Goal: Task Accomplishment & Management: Use online tool/utility

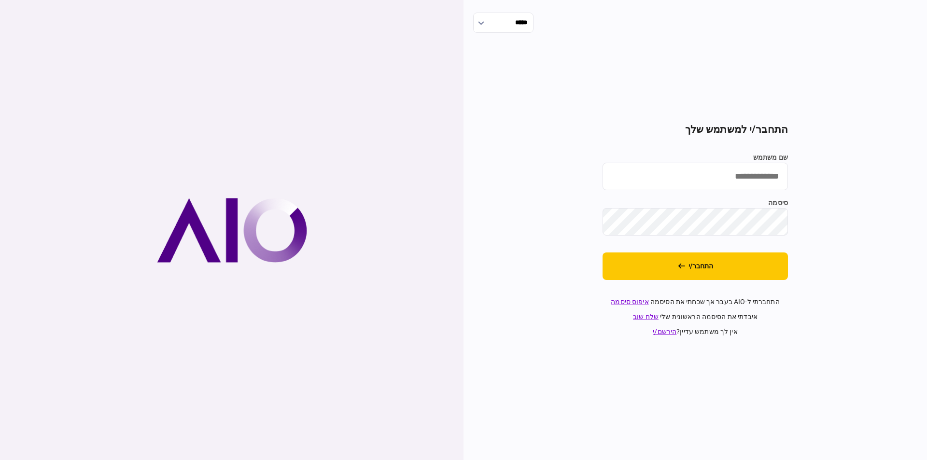
click at [667, 186] on input "שם משתמש" at bounding box center [695, 177] width 185 height 28
type input "*********"
click at [603, 253] on button "התחבר/י" at bounding box center [695, 267] width 185 height 28
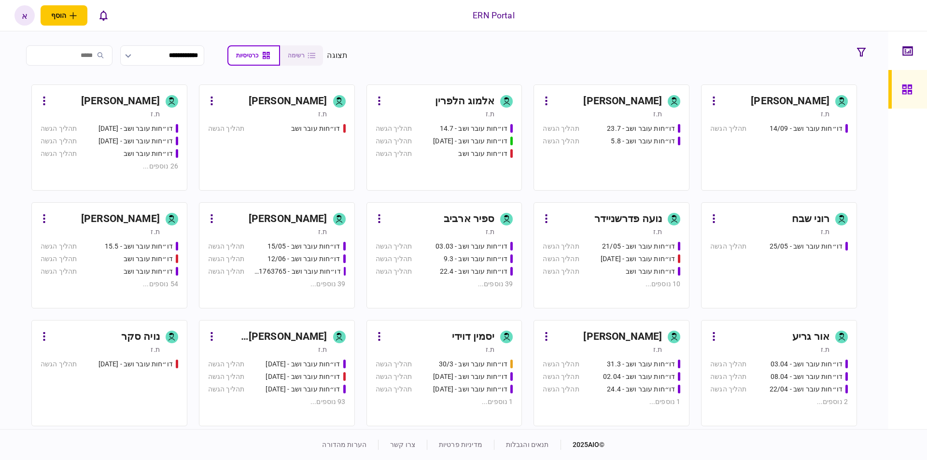
click at [301, 335] on div "[PERSON_NAME]" at bounding box center [273, 336] width 108 height 15
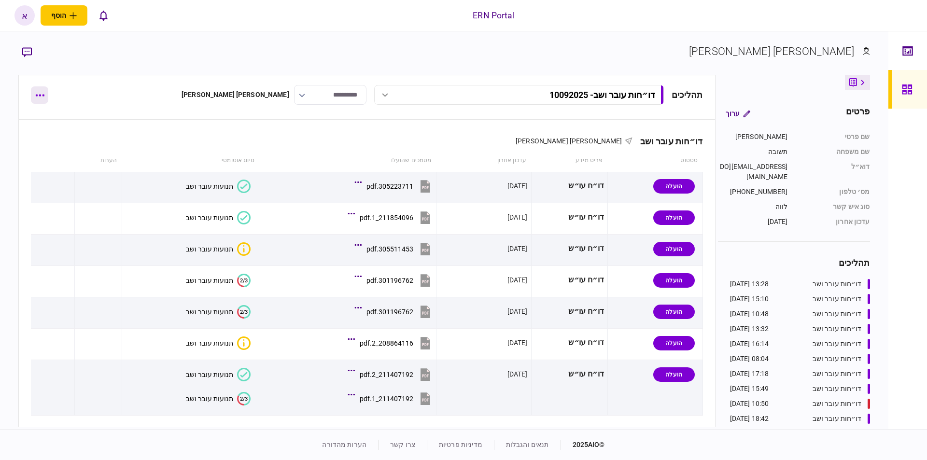
click at [41, 98] on button "button" at bounding box center [39, 94] width 17 height 17
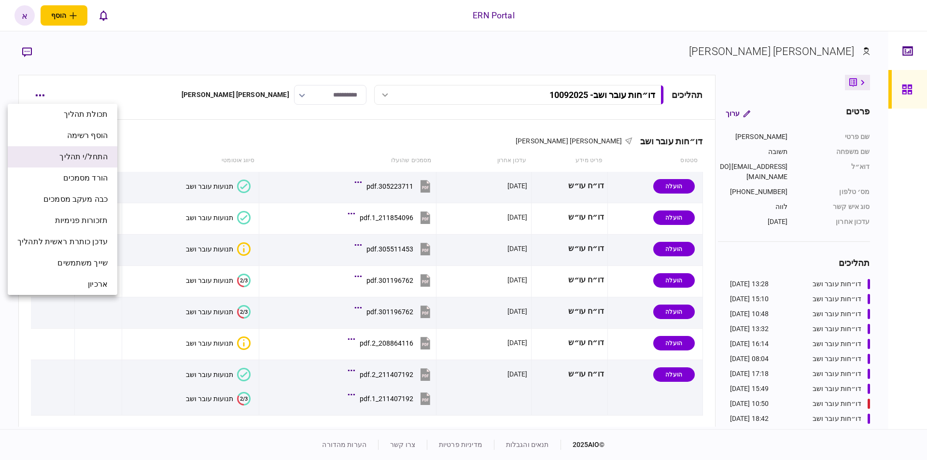
click at [94, 155] on span "התחל/י תהליך" at bounding box center [83, 157] width 48 height 12
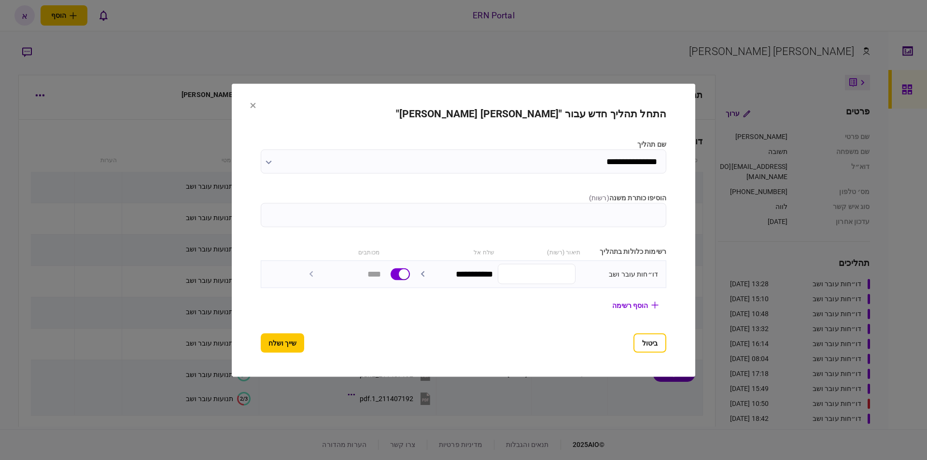
click at [591, 219] on input "הוסיפו כותרת משנה ( רשות )" at bounding box center [464, 215] width 406 height 24
type input "********"
click at [270, 330] on section "**********" at bounding box center [464, 230] width 406 height 245
click at [266, 339] on button "שייך ושלח" at bounding box center [282, 342] width 43 height 19
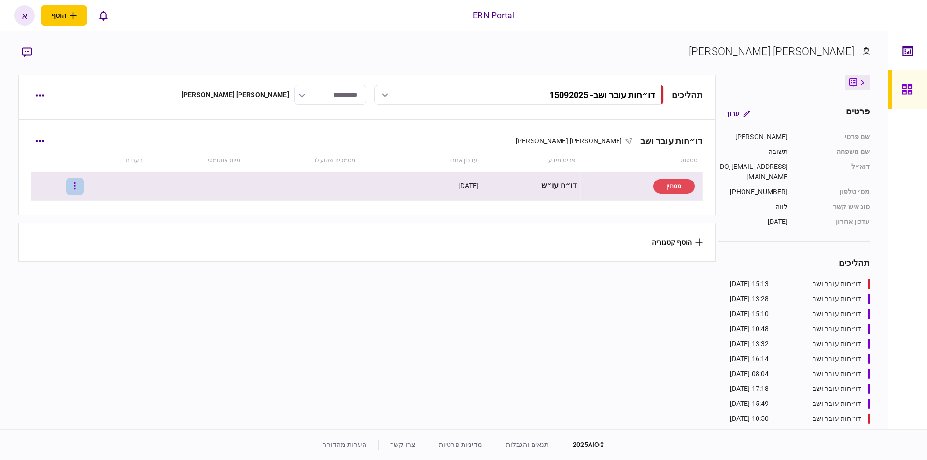
click at [80, 190] on button "button" at bounding box center [74, 186] width 17 height 17
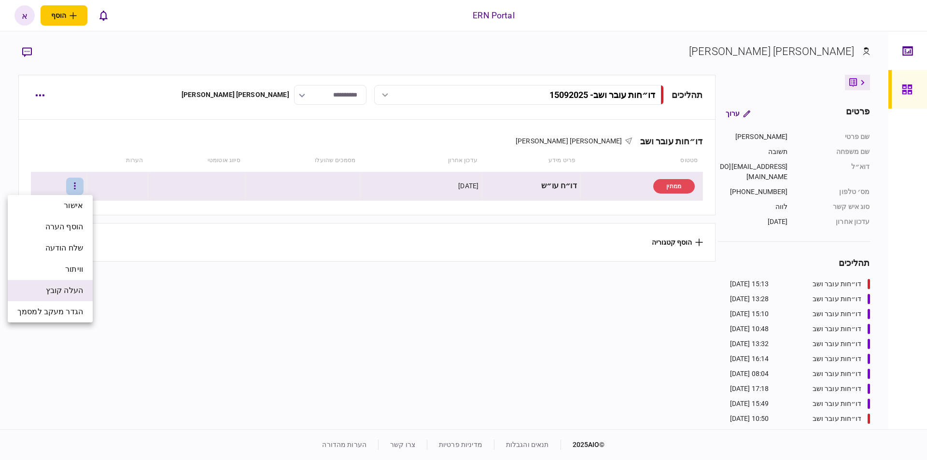
click at [87, 292] on li "העלה קובץ" at bounding box center [50, 290] width 85 height 21
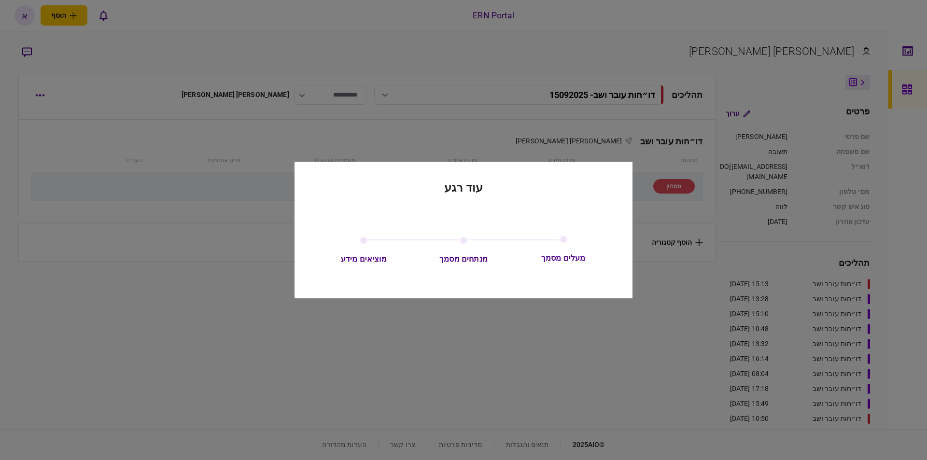
click at [311, 188] on div "עוד רגע מעלים מסמך מנתחים מסמך מוציאים מידע" at bounding box center [464, 230] width 338 height 137
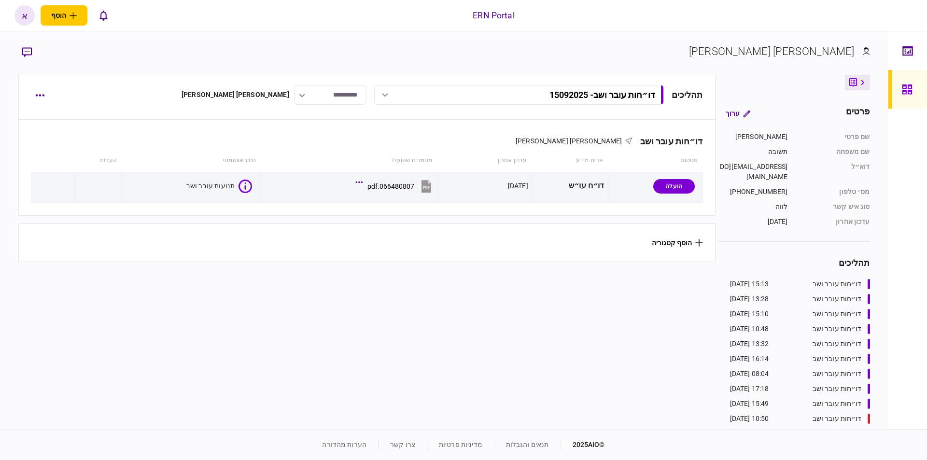
click at [323, 220] on div "דו״חות עובר ושב אריאל תשובה סטטוס פריט מידע עדכון אחרון מסמכים שהועלו סיווג אוט…" at bounding box center [366, 191] width 697 height 142
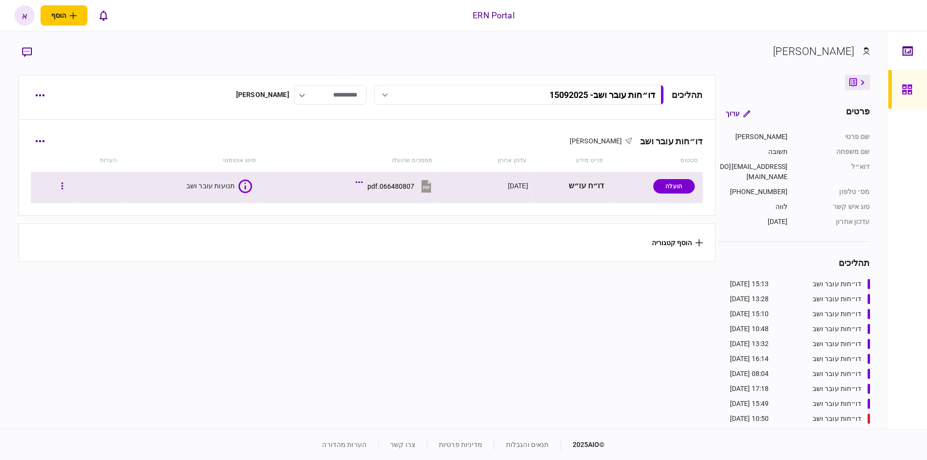
click at [271, 198] on section "066480807.pdf" at bounding box center [351, 187] width 164 height 24
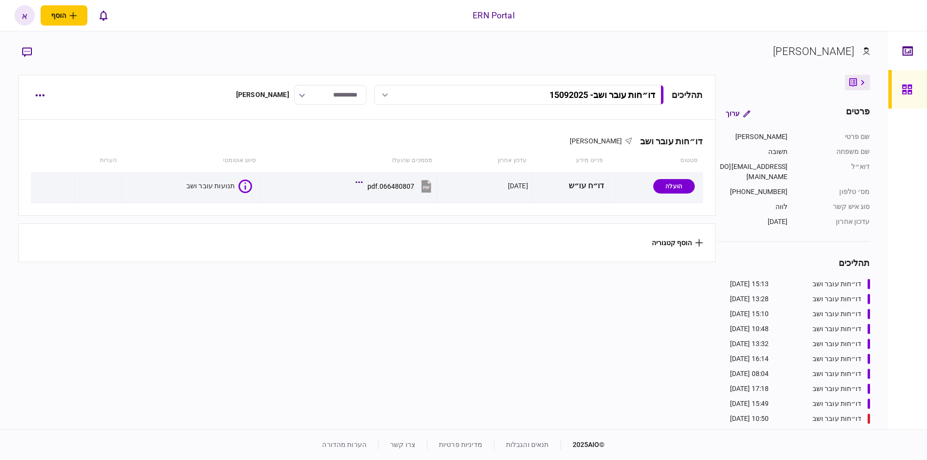
click at [248, 271] on section "תהליכים דו״חות עובר ושב - 15092025 דו״חות עובר ושב - 15092025 15:13 [DATE] דו״ח…" at bounding box center [366, 251] width 697 height 352
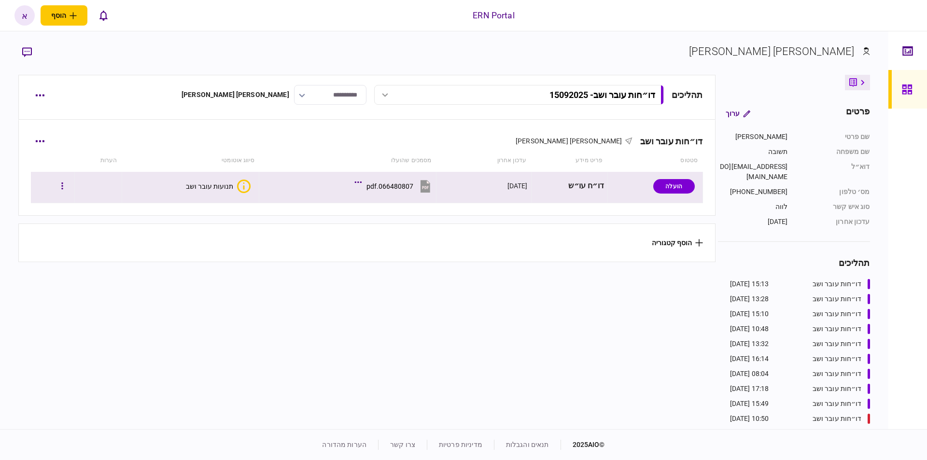
click at [220, 180] on button "תנועות עובר ושב" at bounding box center [218, 187] width 65 height 14
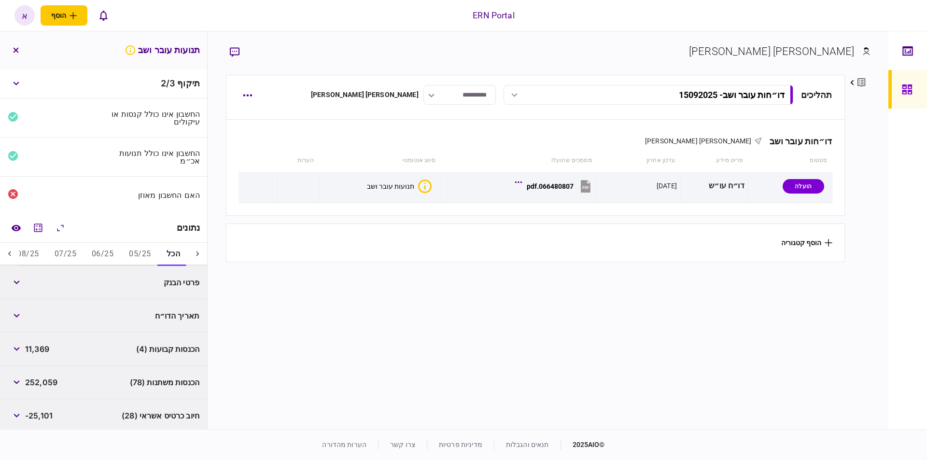
click at [9, 255] on icon at bounding box center [10, 254] width 10 height 10
click at [36, 230] on icon "מחשבון" at bounding box center [38, 228] width 12 height 12
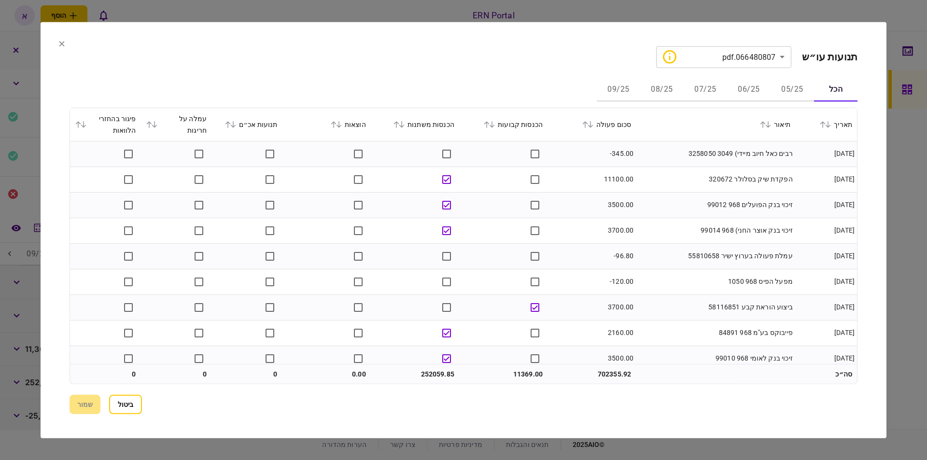
click at [749, 99] on button "06/25" at bounding box center [748, 89] width 43 height 23
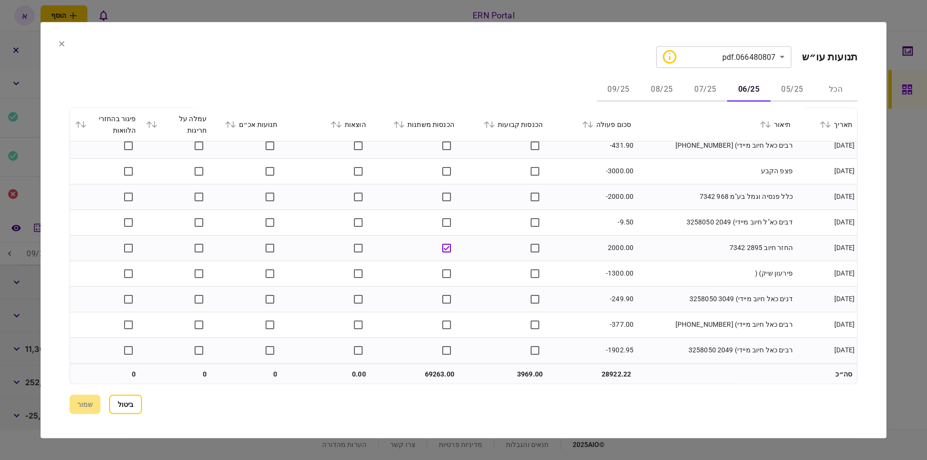
scroll to position [1352, 0]
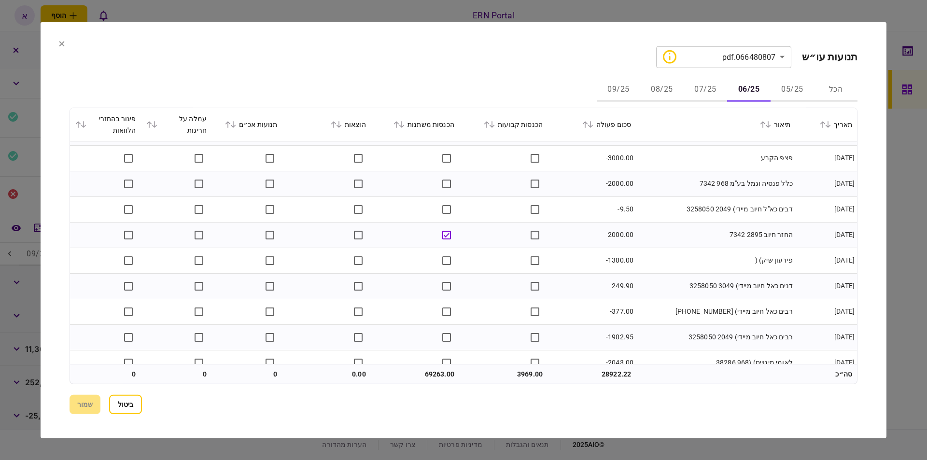
click at [624, 240] on td "2000.00" at bounding box center [592, 235] width 88 height 26
click at [626, 237] on td "2000.00" at bounding box center [592, 235] width 88 height 26
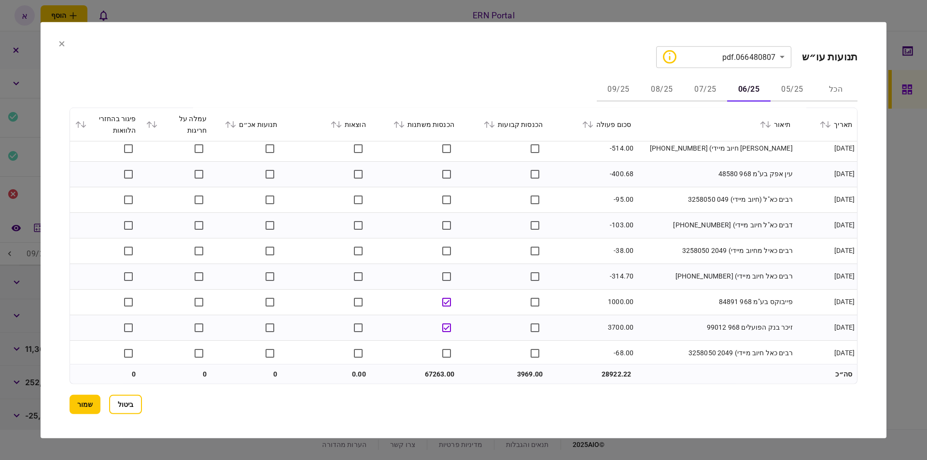
scroll to position [1724, 0]
click at [71, 412] on button "שמור" at bounding box center [85, 404] width 31 height 19
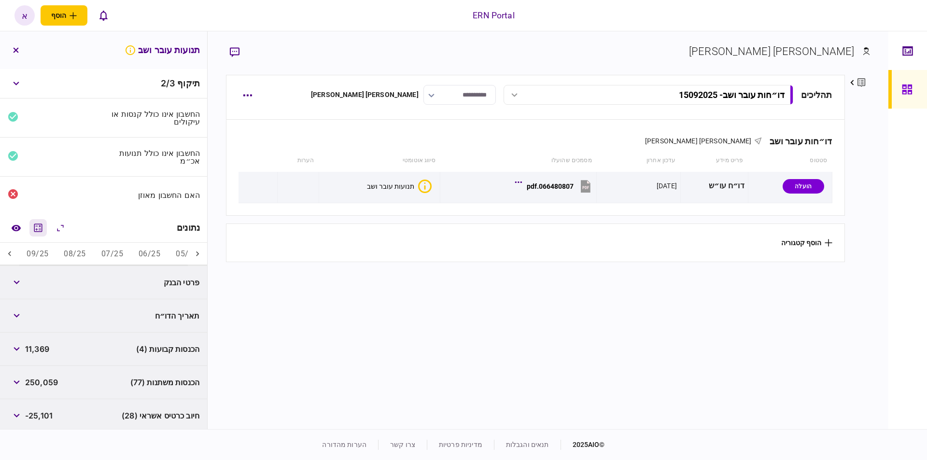
click at [34, 235] on button "מחשבון" at bounding box center [37, 227] width 17 height 17
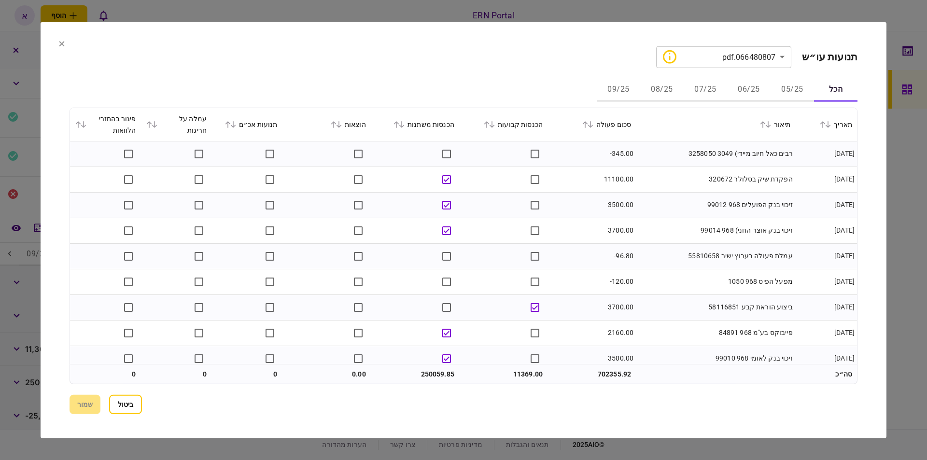
click at [731, 85] on button "06/25" at bounding box center [748, 89] width 43 height 23
click at [705, 94] on button "07/25" at bounding box center [705, 89] width 43 height 23
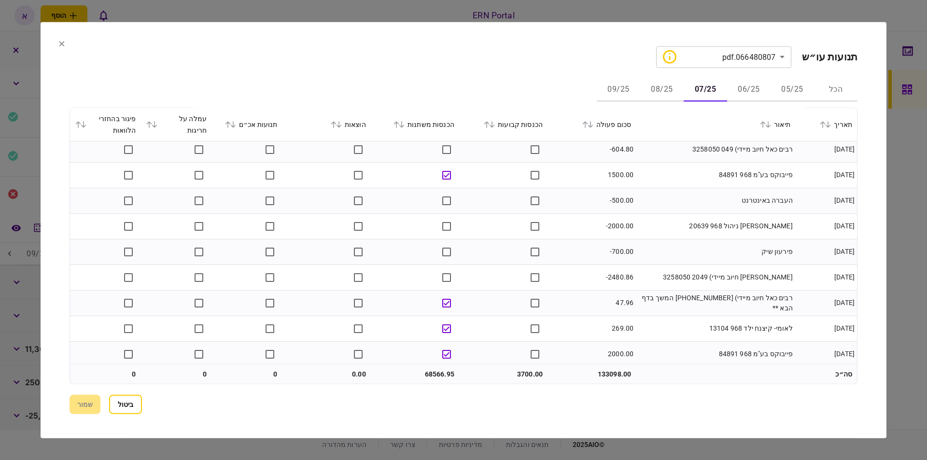
scroll to position [1442, 0]
click at [665, 78] on div "**********" at bounding box center [464, 230] width 788 height 368
click at [660, 86] on button "08/25" at bounding box center [661, 89] width 43 height 23
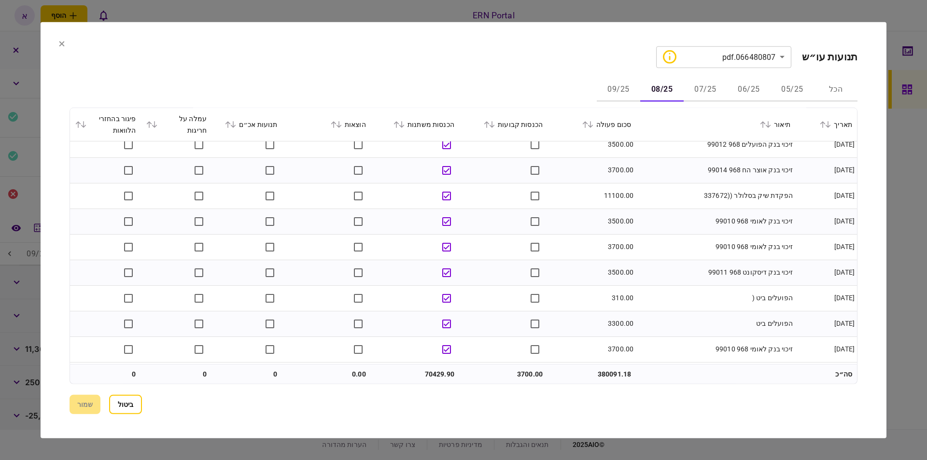
scroll to position [0, 0]
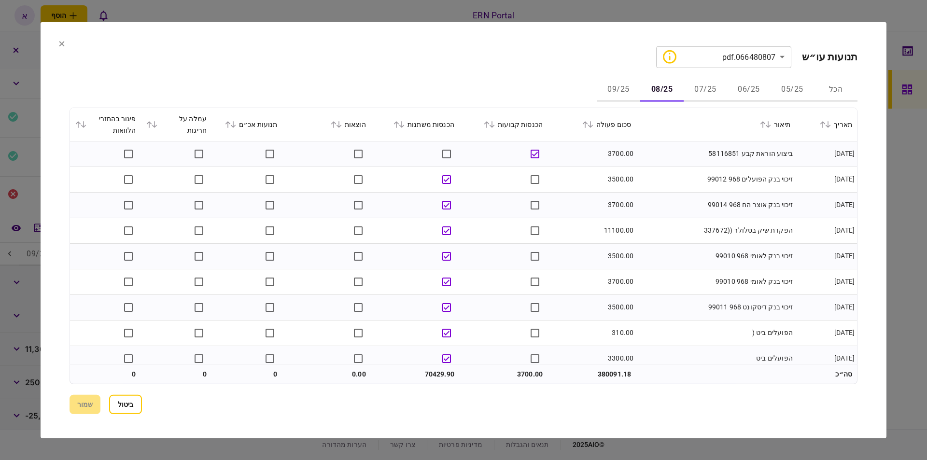
click at [703, 84] on button "07/25" at bounding box center [705, 89] width 43 height 23
click at [661, 89] on button "08/25" at bounding box center [661, 89] width 43 height 23
click at [691, 91] on button "07/25" at bounding box center [705, 89] width 43 height 23
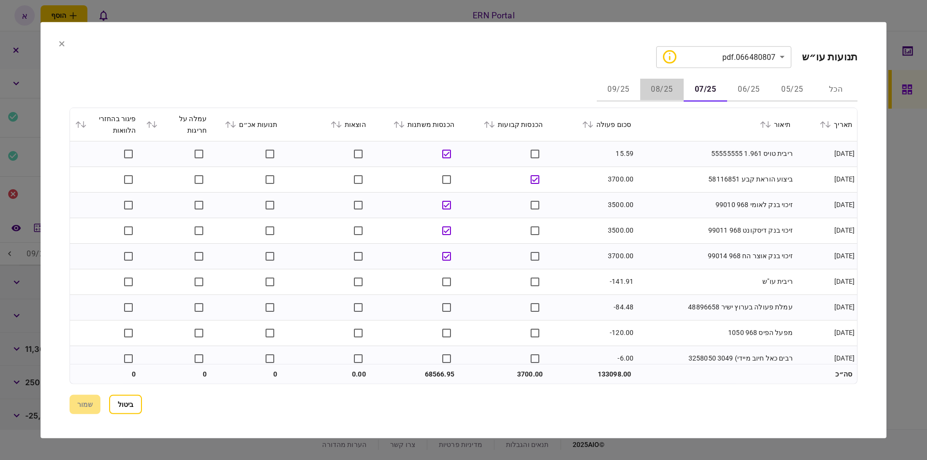
click at [654, 98] on button "08/25" at bounding box center [661, 89] width 43 height 23
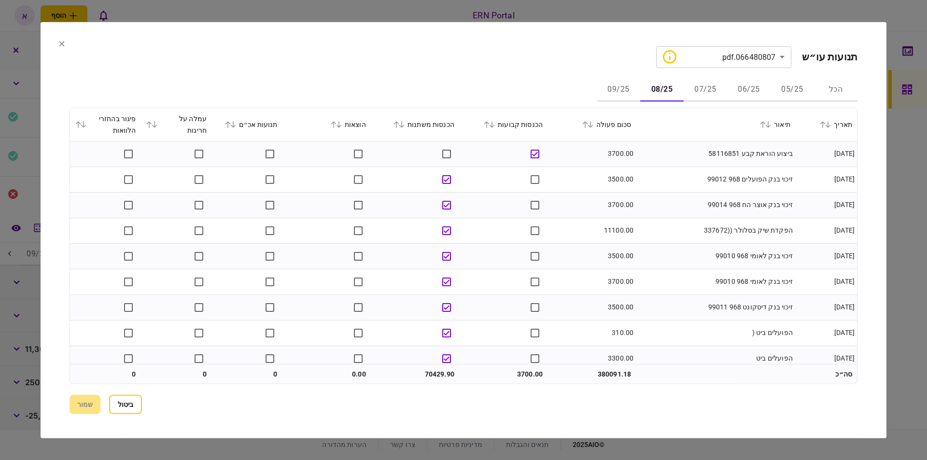
click at [634, 97] on button "09/25" at bounding box center [618, 89] width 43 height 23
click at [667, 98] on button "08/25" at bounding box center [661, 89] width 43 height 23
click at [623, 92] on button "09/25" at bounding box center [618, 89] width 43 height 23
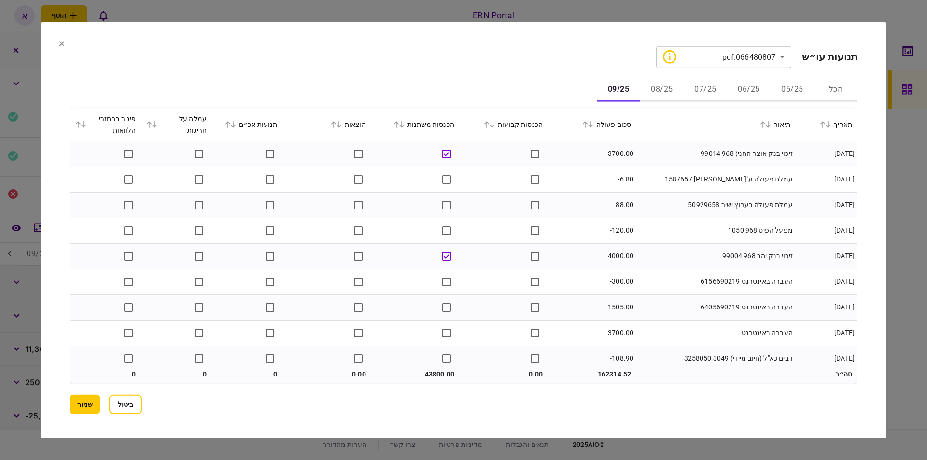
click at [700, 104] on section "הכל 05/25 06/25 07/25 08/25 09/25 תאריך תיאור סכום פעולה הכנסות קבועות הכנסות מ…" at bounding box center [464, 231] width 788 height 306
click at [702, 92] on button "07/25" at bounding box center [705, 89] width 43 height 23
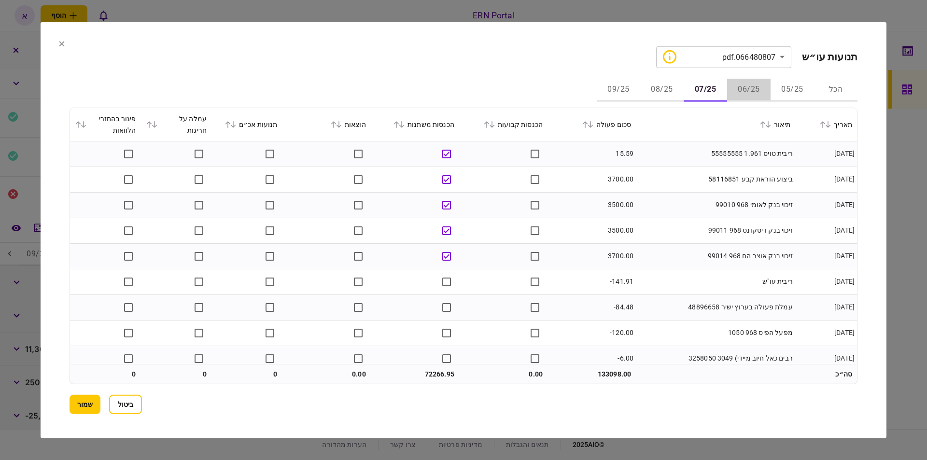
click at [741, 91] on button "06/25" at bounding box center [748, 89] width 43 height 23
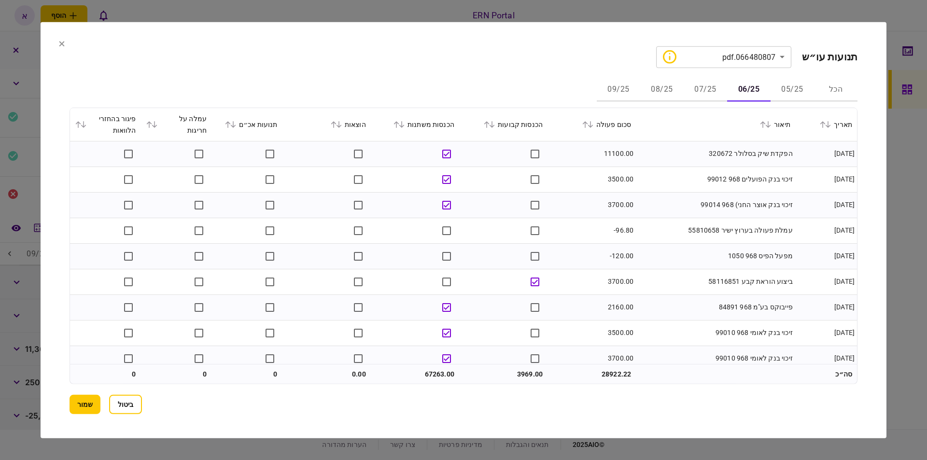
click at [490, 122] on icon at bounding box center [487, 124] width 6 height 7
click at [495, 122] on icon at bounding box center [492, 124] width 6 height 7
click at [707, 91] on button "07/25" at bounding box center [705, 89] width 43 height 23
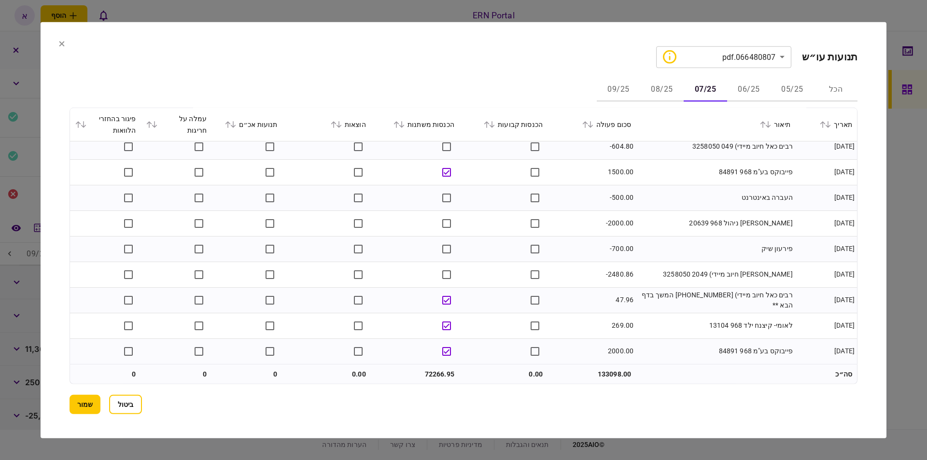
scroll to position [1441, 0]
click at [663, 79] on button "08/25" at bounding box center [661, 89] width 43 height 23
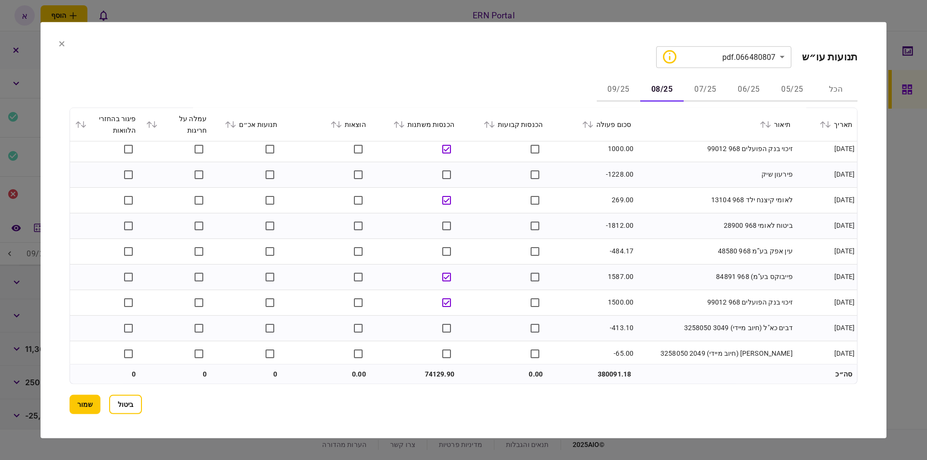
scroll to position [749, 0]
click at [625, 93] on button "09/25" at bounding box center [618, 89] width 43 height 23
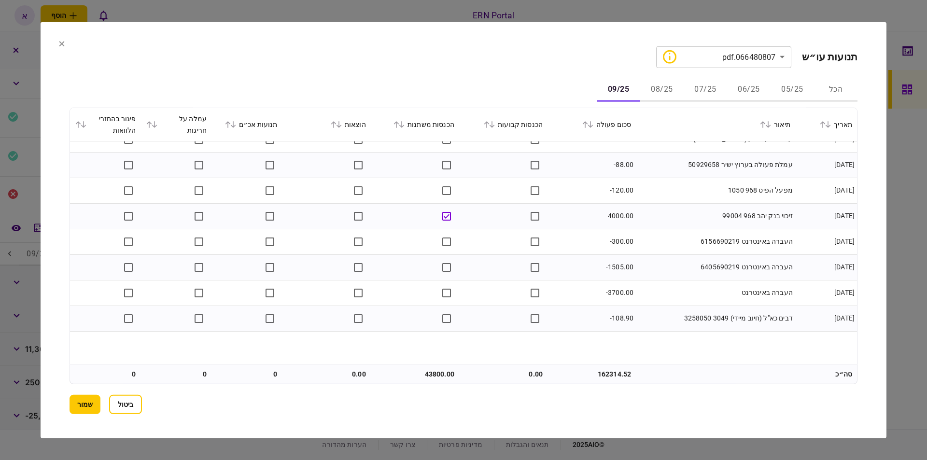
scroll to position [0, 0]
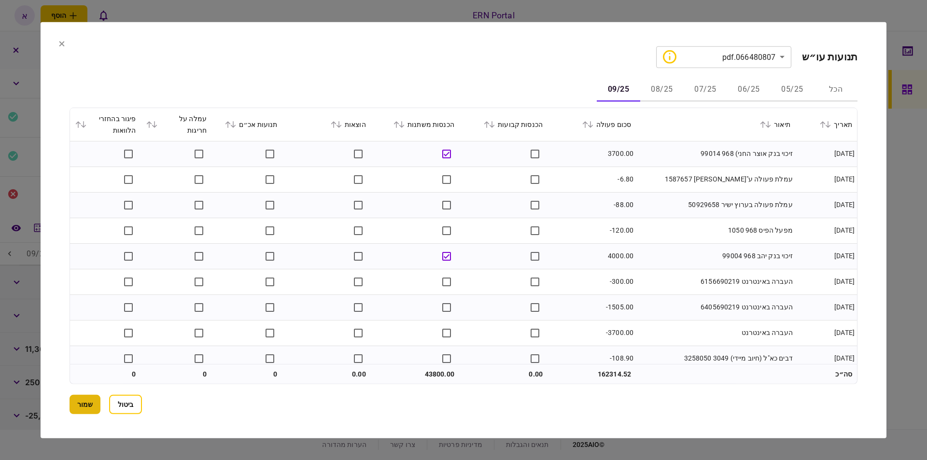
click at [92, 402] on button "שמור" at bounding box center [85, 404] width 31 height 19
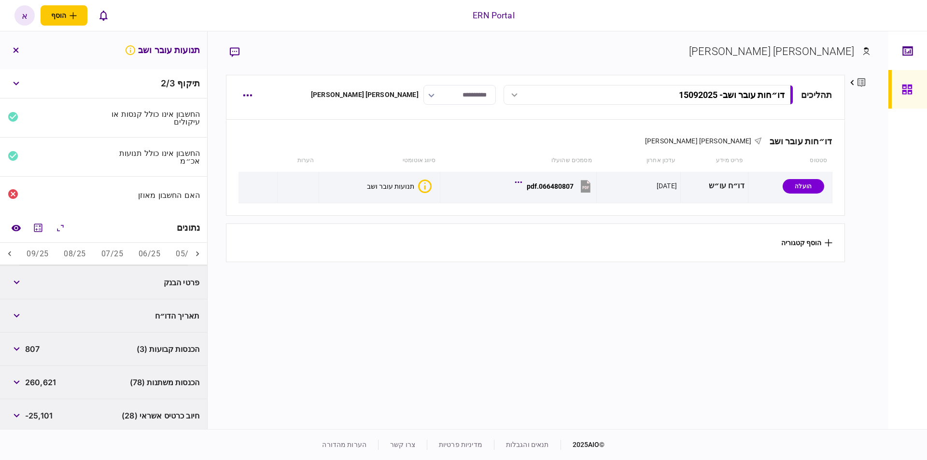
click at [146, 255] on button "06/25" at bounding box center [149, 254] width 37 height 23
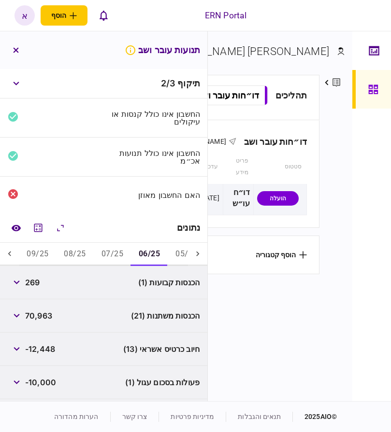
scroll to position [65, 0]
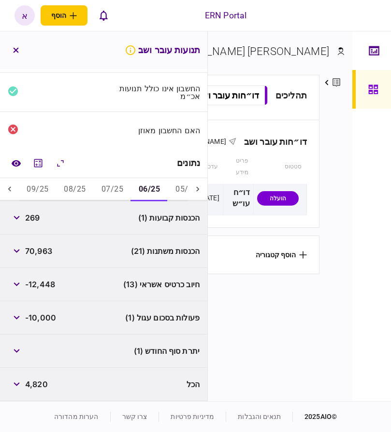
click at [41, 384] on span "4,820" at bounding box center [36, 385] width 23 height 12
click at [42, 384] on span "4,820" at bounding box center [36, 385] width 23 height 12
click at [18, 350] on icon "button" at bounding box center [17, 351] width 6 height 4
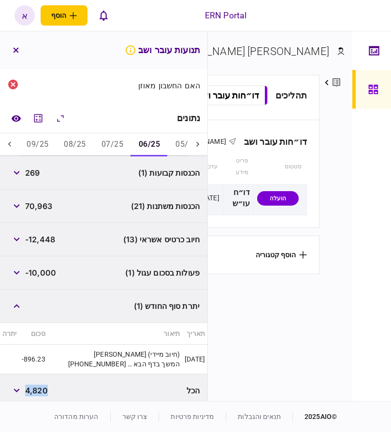
scroll to position [116, 0]
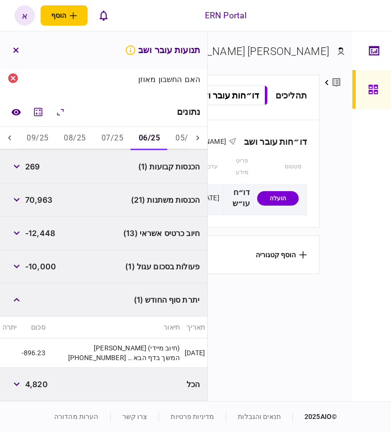
click at [102, 151] on div "הכנסות קבועות (1) 269" at bounding box center [103, 166] width 207 height 33
click at [109, 136] on button "07/25" at bounding box center [112, 138] width 37 height 23
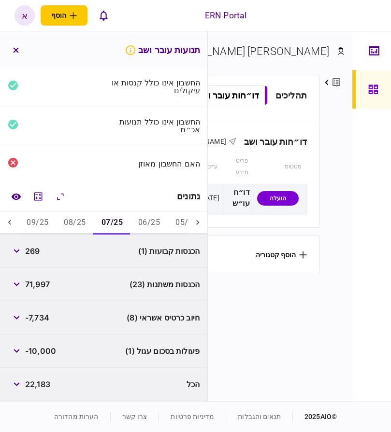
click at [84, 217] on button "08/25" at bounding box center [74, 223] width 37 height 23
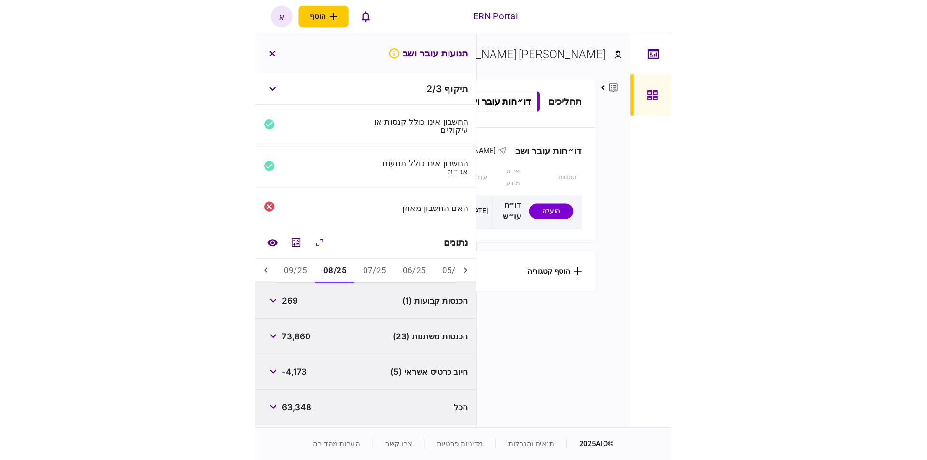
scroll to position [0, 0]
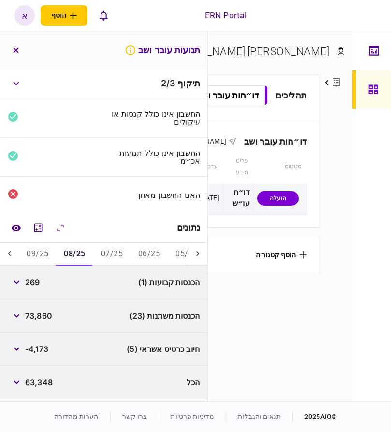
click at [47, 252] on button "09/25" at bounding box center [37, 254] width 37 height 23
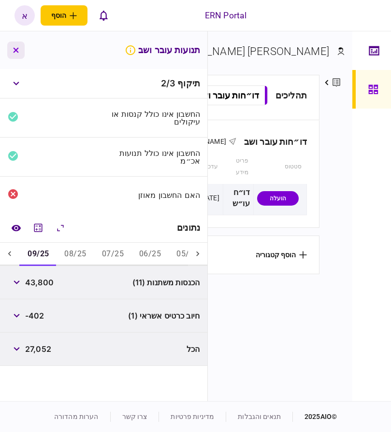
click at [8, 48] on button "button" at bounding box center [15, 50] width 17 height 17
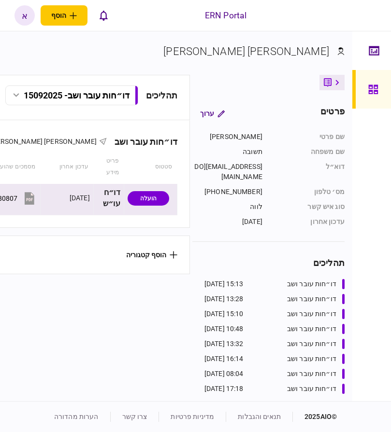
click at [28, 197] on icon at bounding box center [29, 198] width 14 height 14
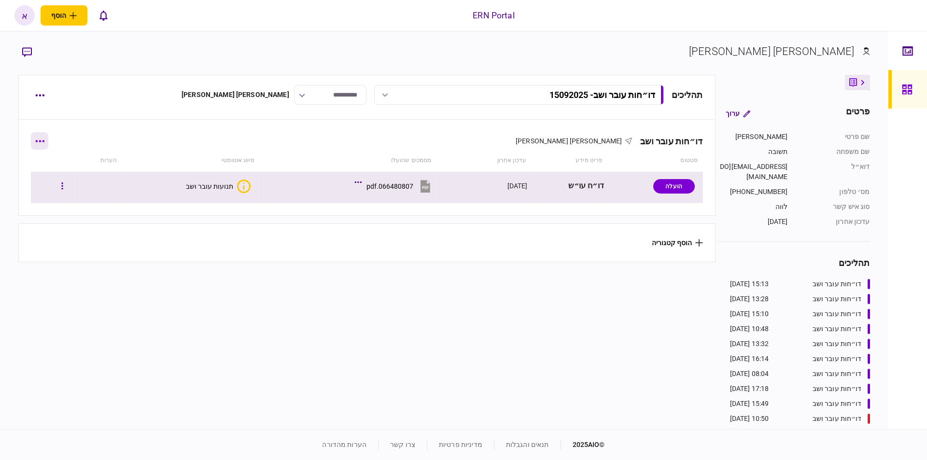
click at [45, 144] on button "button" at bounding box center [39, 140] width 17 height 17
click at [48, 179] on span "הוסף מסמך" at bounding box center [57, 182] width 39 height 12
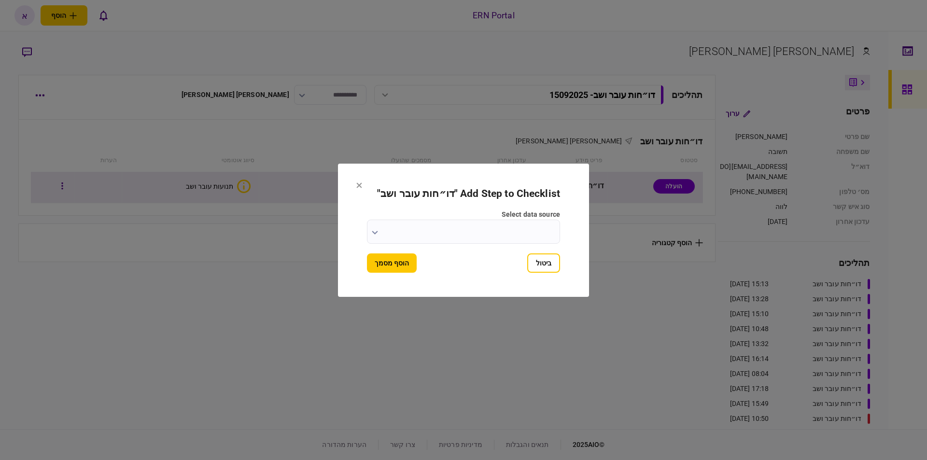
click at [487, 226] on input "select data source" at bounding box center [463, 232] width 193 height 24
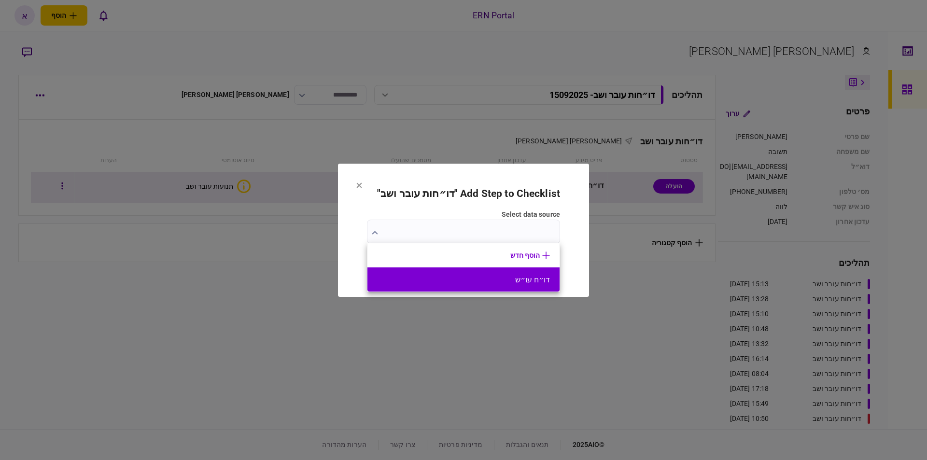
click at [503, 276] on button "דו״ח עו״ש" at bounding box center [463, 279] width 173 height 9
type input "*********"
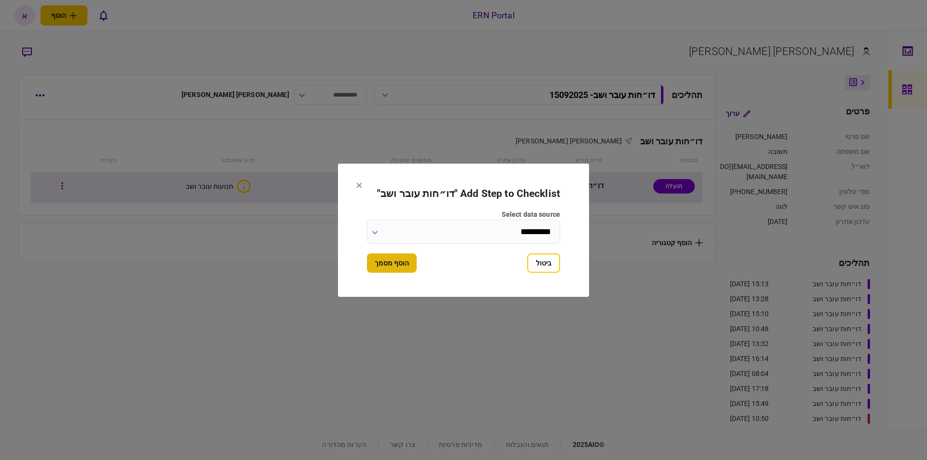
click at [389, 256] on button "הוסף מסמך" at bounding box center [392, 263] width 50 height 19
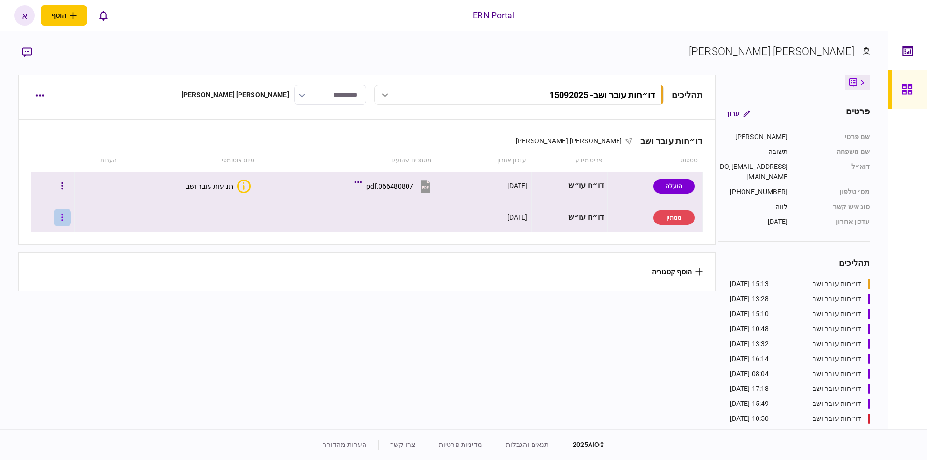
click at [70, 221] on button "button" at bounding box center [62, 217] width 17 height 17
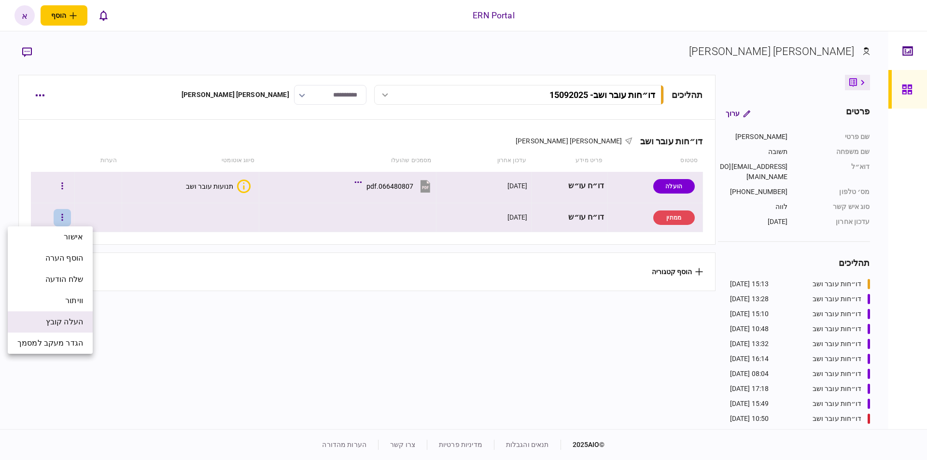
click at [75, 324] on span "העלה קובץ" at bounding box center [64, 322] width 37 height 12
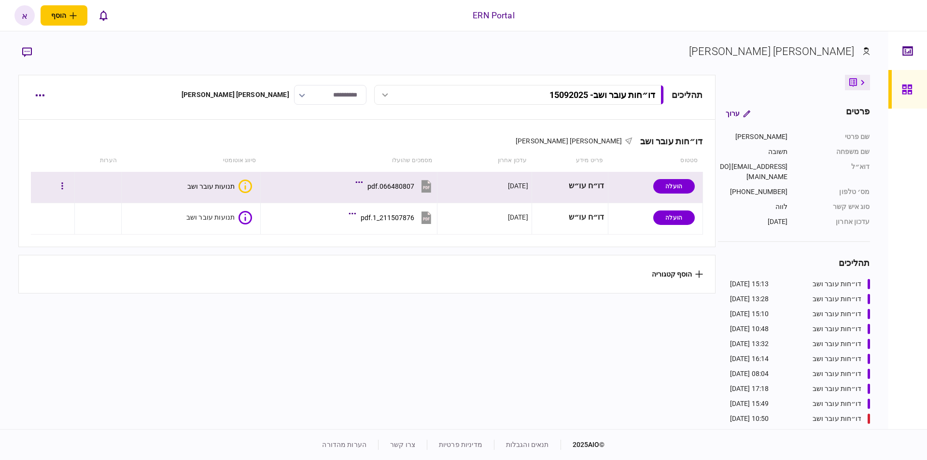
click at [353, 300] on section "תהליכים דו״חות עובר ושב - 15092025 דו״חות עובר ושב - 15092025 15:13 15/09/2025 …" at bounding box center [366, 251] width 697 height 352
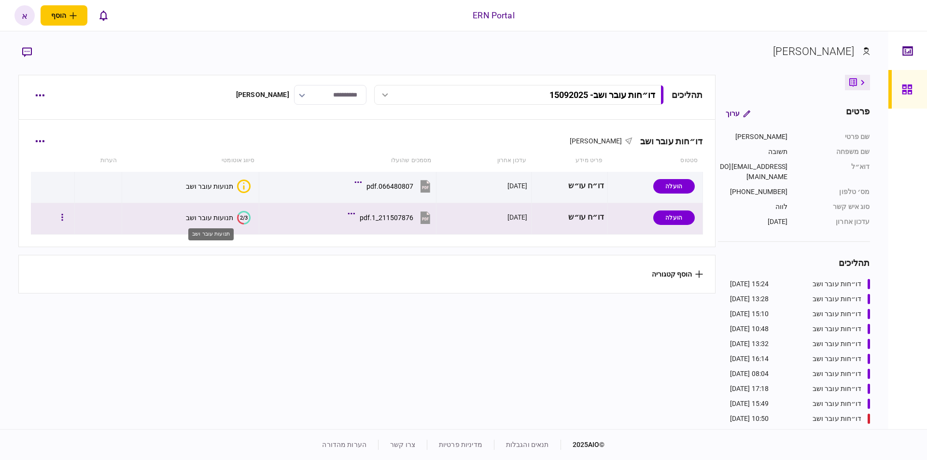
click at [229, 217] on div "תנועות עובר ושב" at bounding box center [209, 218] width 47 height 8
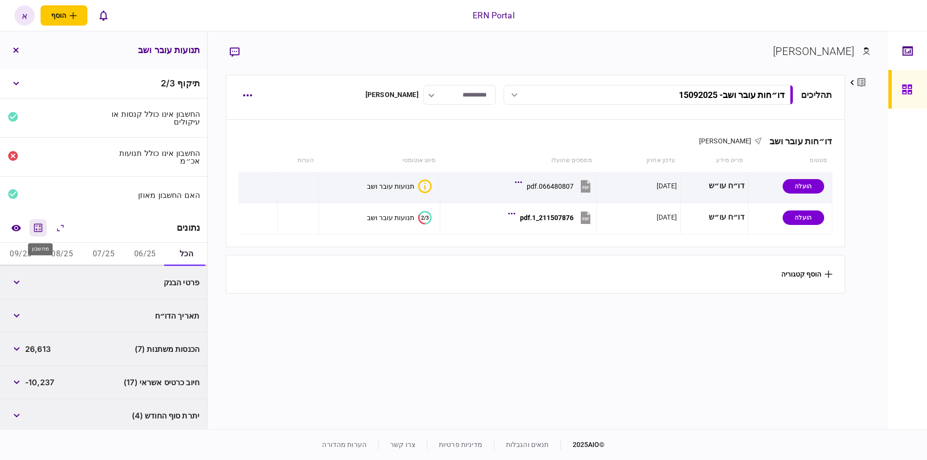
click at [41, 232] on icon "מחשבון" at bounding box center [38, 228] width 12 height 12
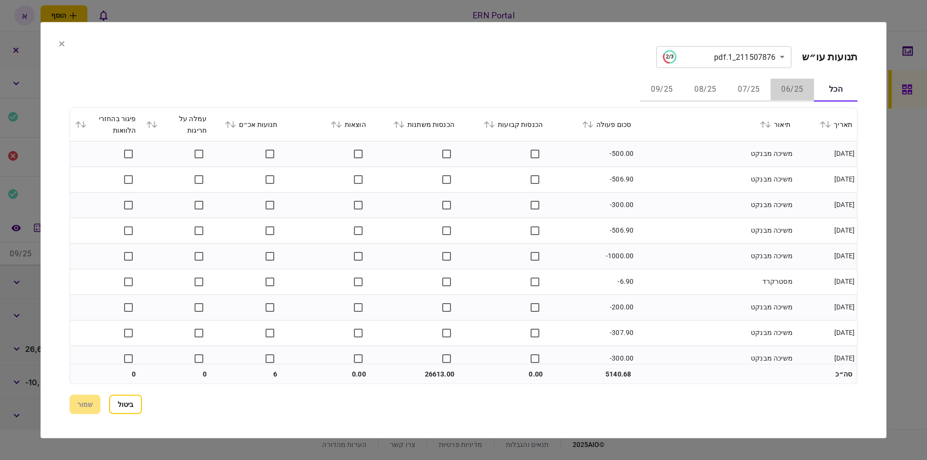
click at [791, 94] on button "06/25" at bounding box center [792, 89] width 43 height 23
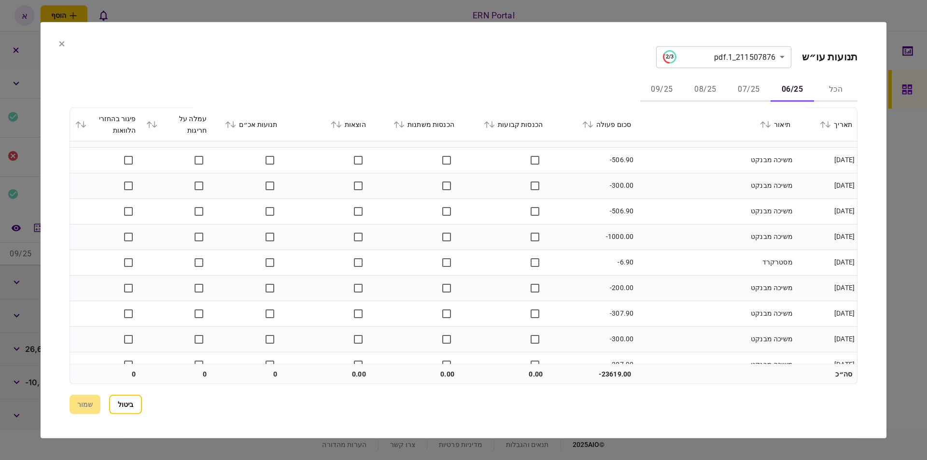
scroll to position [34, 0]
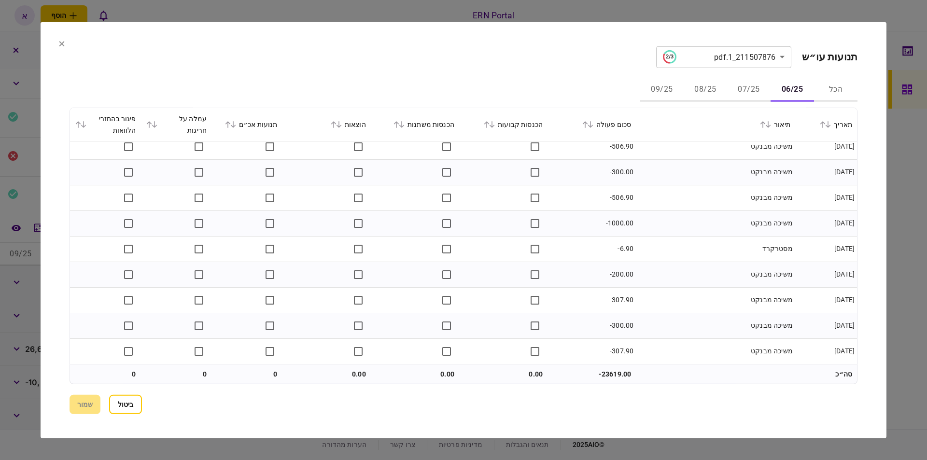
click at [752, 98] on button "07/25" at bounding box center [748, 89] width 43 height 23
click at [705, 90] on button "08/25" at bounding box center [705, 89] width 43 height 23
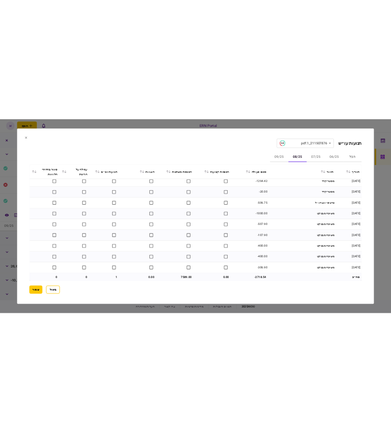
scroll to position [239, 0]
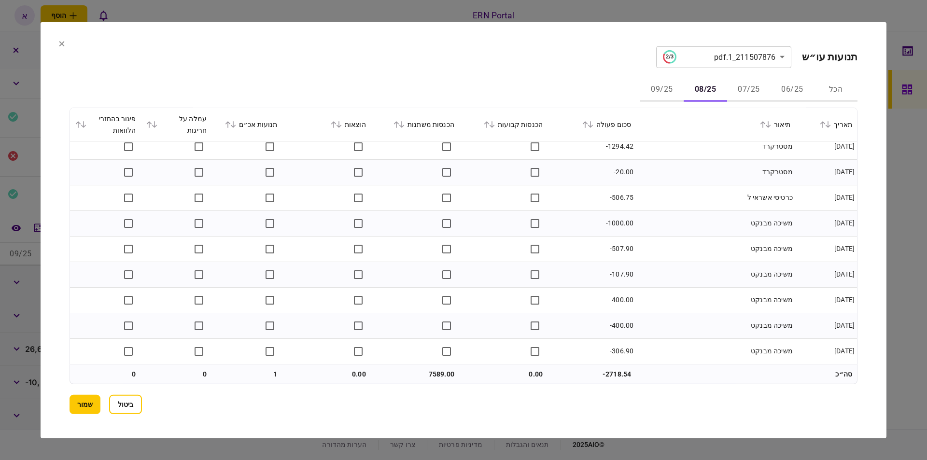
click at [660, 79] on button "09/25" at bounding box center [661, 89] width 43 height 23
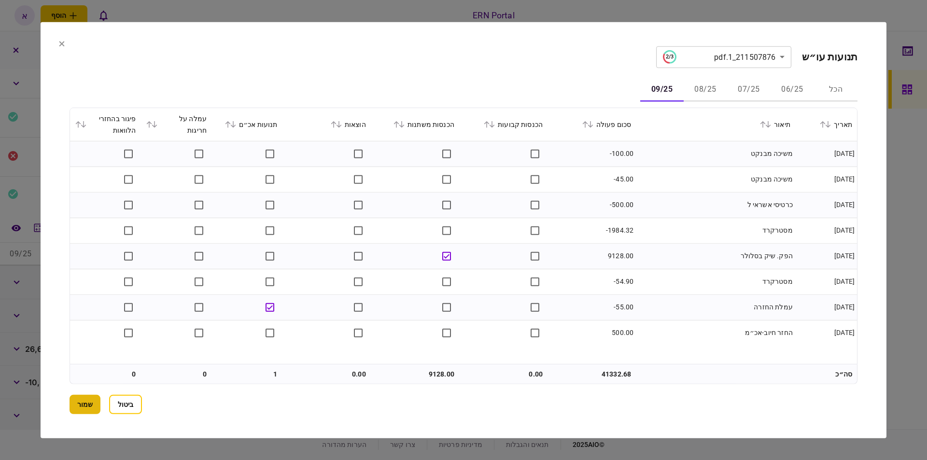
click at [78, 408] on button "שמור" at bounding box center [85, 404] width 31 height 19
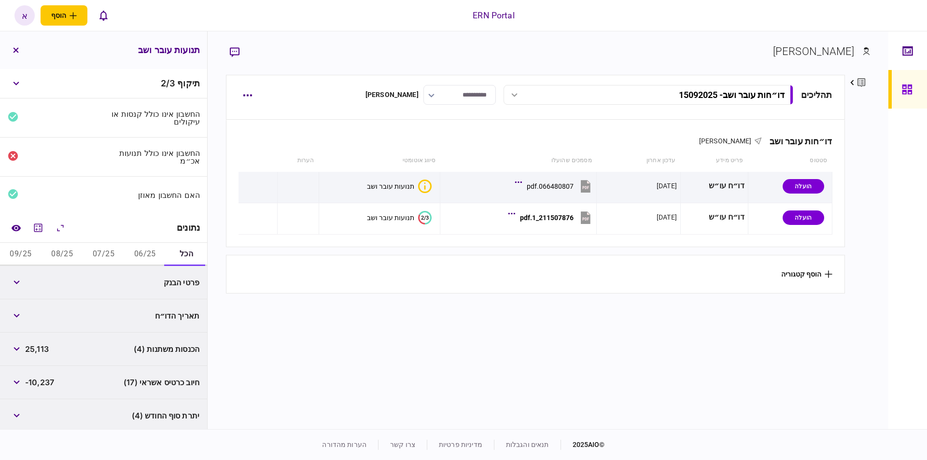
click at [147, 257] on button "06/25" at bounding box center [145, 254] width 42 height 23
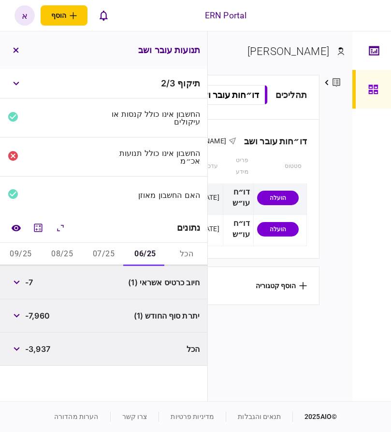
click at [35, 314] on span "-7,960" at bounding box center [37, 316] width 25 height 12
copy span "7,960"
click at [91, 250] on button "07/25" at bounding box center [104, 254] width 42 height 23
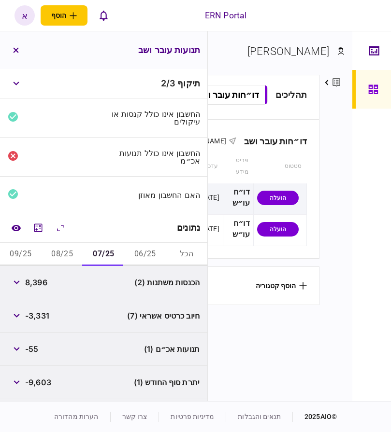
click at [39, 280] on span "8,396" at bounding box center [36, 283] width 22 height 12
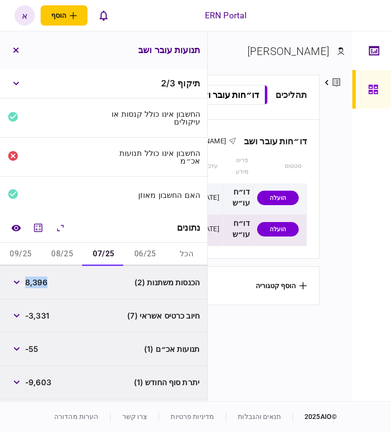
copy span "8,396"
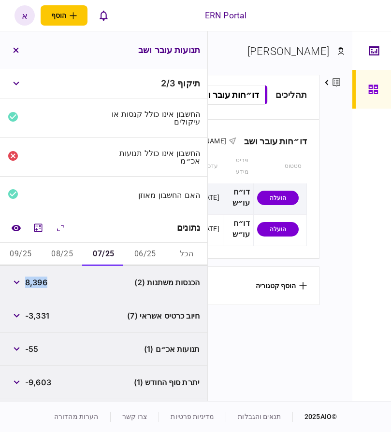
click at [47, 254] on button "08/25" at bounding box center [63, 254] width 42 height 23
click at [34, 283] on span "7,589" at bounding box center [35, 283] width 21 height 12
click at [35, 283] on span "7,589" at bounding box center [35, 283] width 21 height 12
copy span "7,589"
click at [20, 232] on button "השוואה למסמך" at bounding box center [15, 227] width 17 height 17
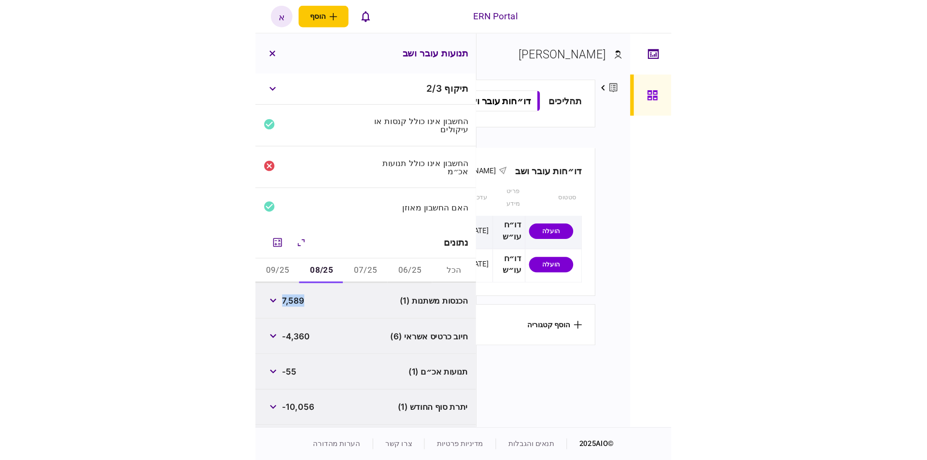
scroll to position [0, -33]
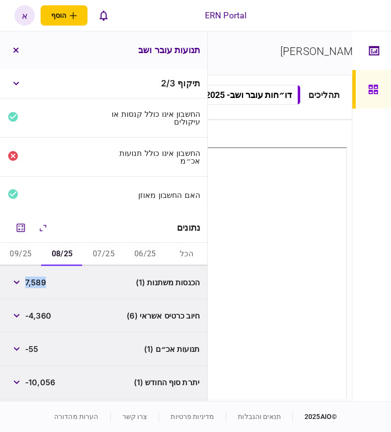
click at [16, 256] on button "09/25" at bounding box center [21, 254] width 42 height 23
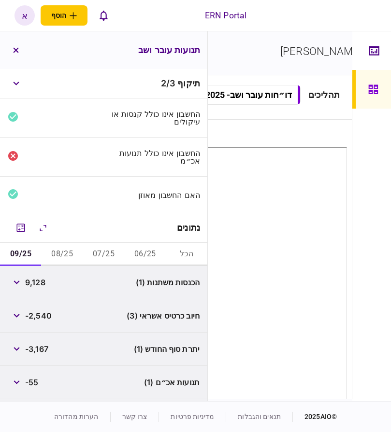
click at [36, 286] on span "9,128" at bounding box center [35, 283] width 20 height 12
copy span "9,128"
click at [35, 351] on span "-3,167" at bounding box center [36, 349] width 23 height 12
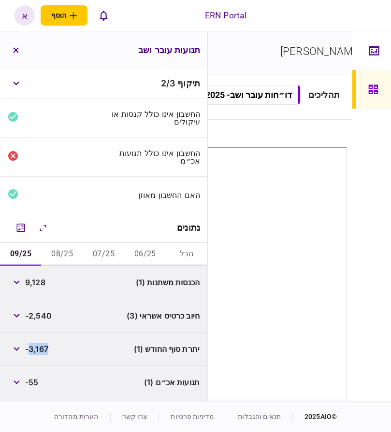
copy span "3,167"
click at [36, 229] on button "הרחב\\כווץ הכל" at bounding box center [42, 227] width 17 height 17
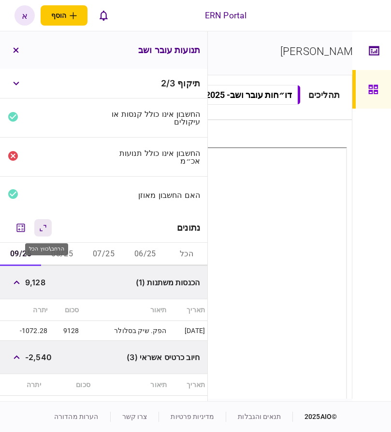
click at [37, 229] on button "הרחב\\כווץ הכל" at bounding box center [42, 227] width 17 height 17
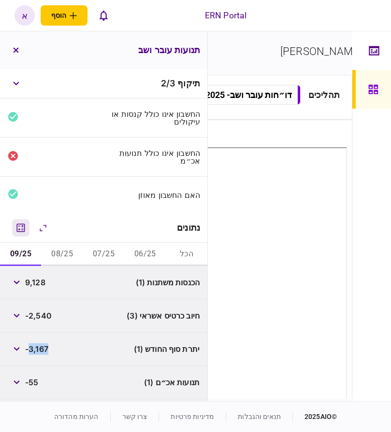
click at [4, 230] on div "נתונים" at bounding box center [103, 227] width 207 height 29
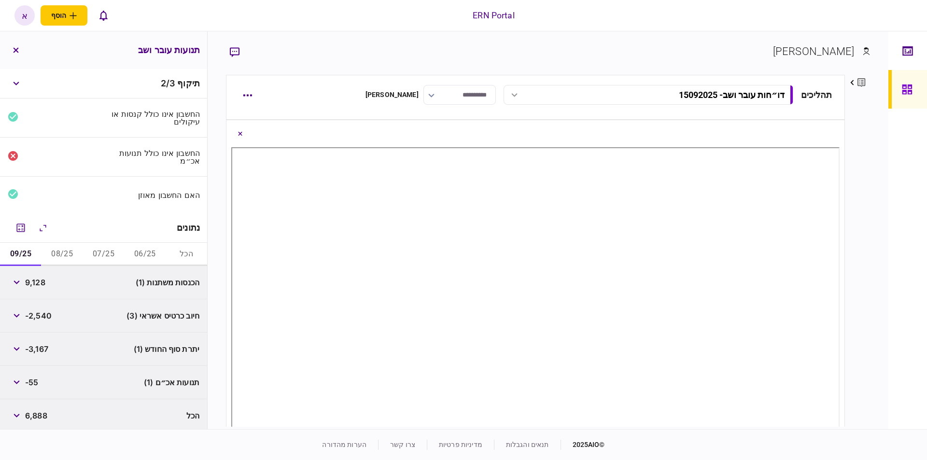
scroll to position [0, 0]
click at [242, 135] on icon "Close document view button" at bounding box center [240, 134] width 4 height 4
